Goal: Navigation & Orientation: Find specific page/section

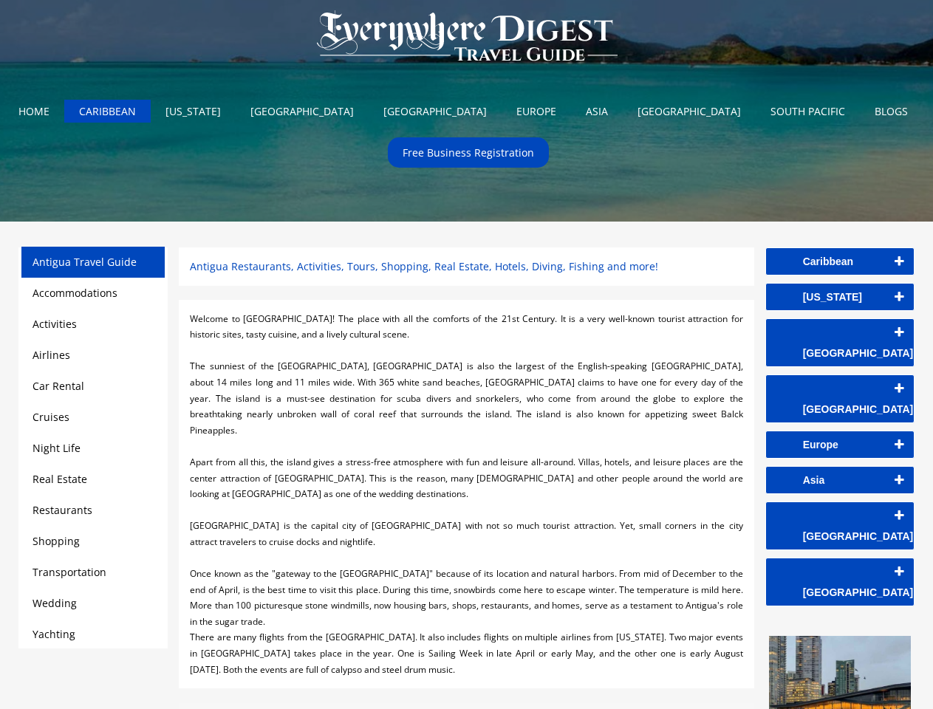
click at [466, 354] on div at bounding box center [466, 351] width 552 height 16
click at [467, 39] on img at bounding box center [466, 37] width 329 height 74
click at [840, 261] on link "Caribbean" at bounding box center [840, 261] width 148 height 27
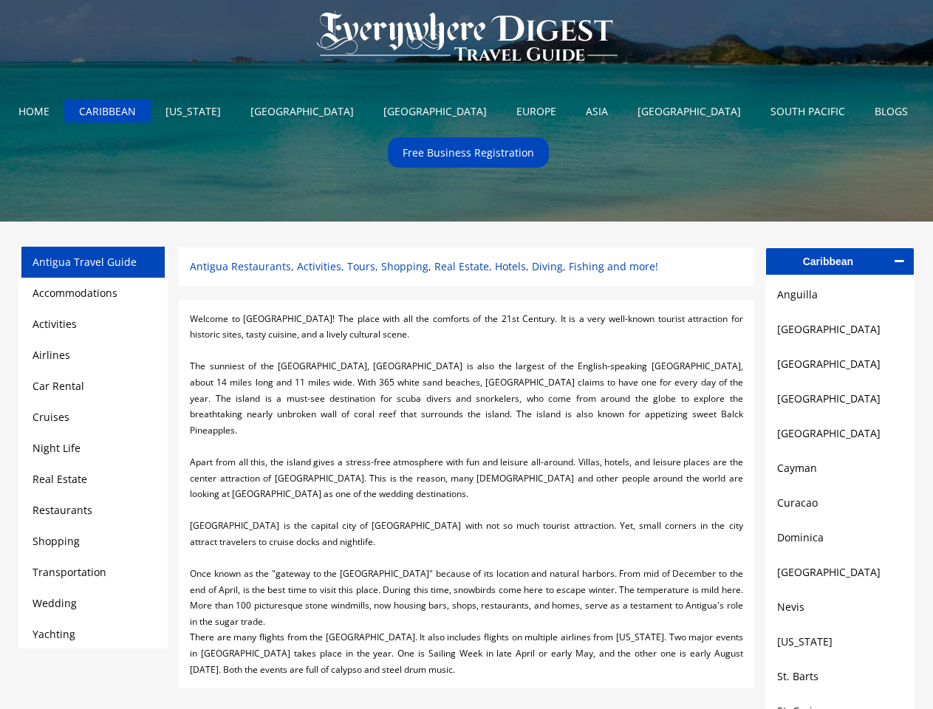
click at [840, 332] on link "[GEOGRAPHIC_DATA]" at bounding box center [840, 329] width 126 height 18
click at [840, 368] on link "[GEOGRAPHIC_DATA]" at bounding box center [840, 364] width 126 height 18
click at [840, 403] on link "[GEOGRAPHIC_DATA]" at bounding box center [840, 399] width 126 height 18
click at [840, 439] on link "[GEOGRAPHIC_DATA]" at bounding box center [840, 434] width 126 height 18
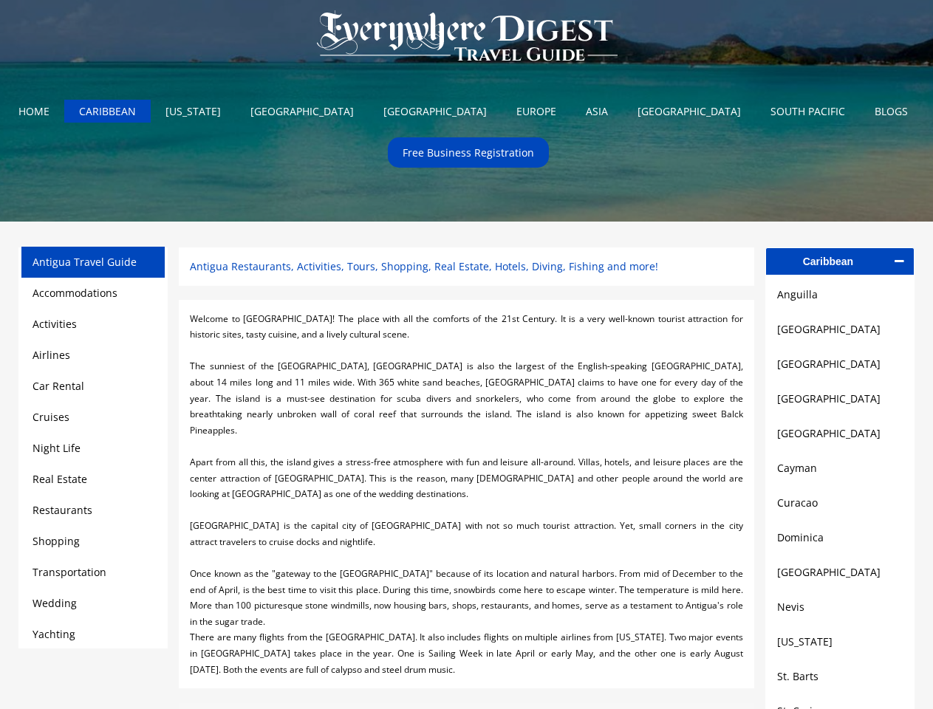
click at [840, 474] on link "Cayman" at bounding box center [840, 468] width 126 height 18
